Goal: Check status

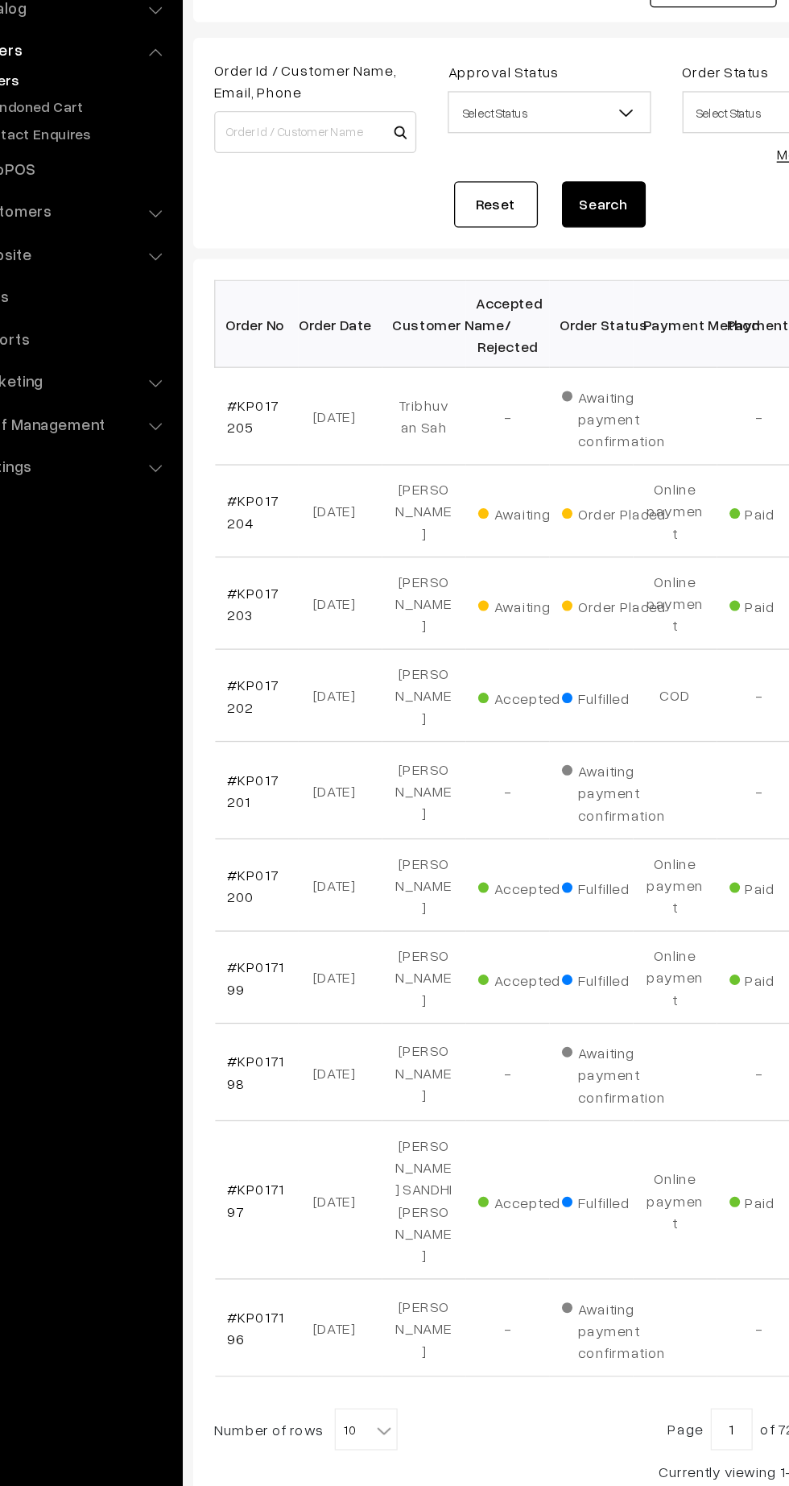
click at [256, 567] on link "#KP017203" at bounding box center [271, 582] width 39 height 31
